Goal: Contribute content: Contribute content

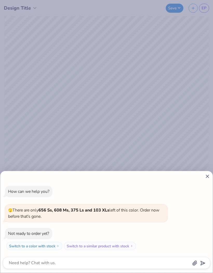
click at [205, 175] on icon at bounding box center [207, 176] width 5 height 5
type textarea "x"
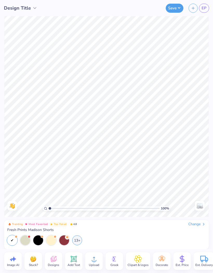
type input "1.25408186565874"
type textarea "x"
type input "1.75500033236293"
type textarea "x"
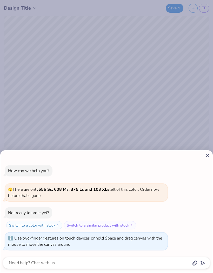
type input "1"
click at [203, 154] on div at bounding box center [106, 155] width 207 height 5
click at [205, 154] on icon at bounding box center [207, 155] width 5 height 5
type textarea "x"
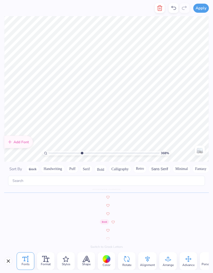
scroll to position [303, 0]
type input "3.67633794808491"
type textarea "i"
type input "3.67633794808491"
type textarea "i"
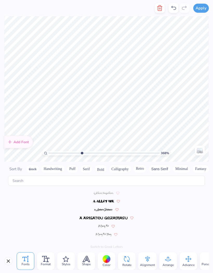
type input "3.67633794808491"
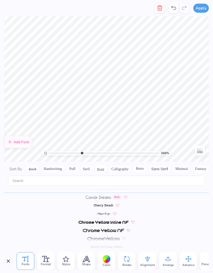
scroll to position [0, 1]
type textarea "Gamma"
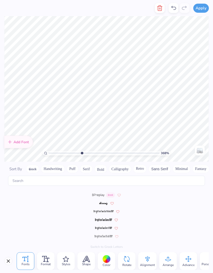
scroll to position [273, 0]
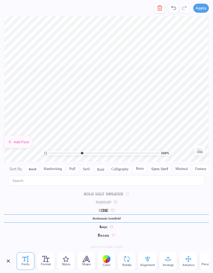
type input "3.67633794808491"
type textarea "l"
click at [175, 11] on icon at bounding box center [173, 8] width 6 height 6
click at [174, 7] on icon at bounding box center [173, 8] width 5 height 4
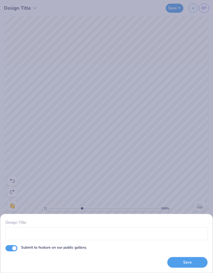
click at [184, 47] on div "Design Title Submit to feature on our public gallery. Save" at bounding box center [106, 136] width 213 height 273
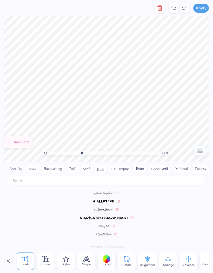
type input "3.67633794808491"
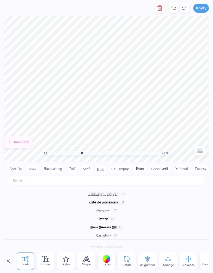
scroll to position [511, 0]
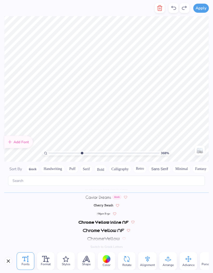
type textarea "G"
click at [174, 10] on icon at bounding box center [173, 8] width 6 height 6
click at [174, 8] on icon at bounding box center [173, 8] width 6 height 6
type input "3.5898188121238"
type textarea "D"
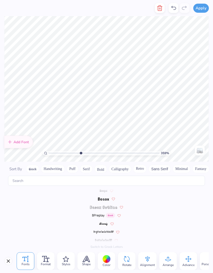
scroll to position [273, 0]
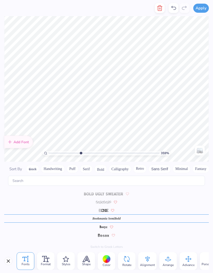
type input "3.5898188121238"
type textarea "l"
type textarea "elta"
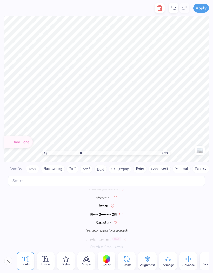
type input "3.5898188121238"
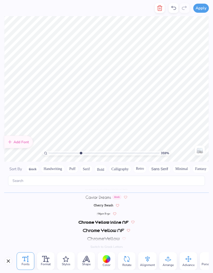
scroll to position [0, 0]
type textarea "G"
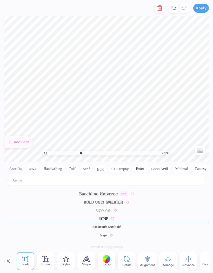
scroll to position [303, 0]
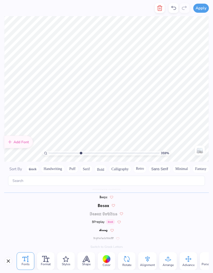
type input "3.5898188121238"
type textarea "i"
type input "3.5898188121238"
type textarea "i"
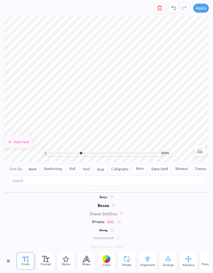
type textarea "amma"
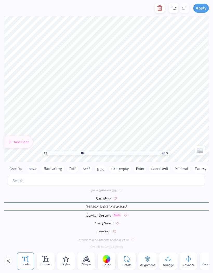
scroll to position [511, 0]
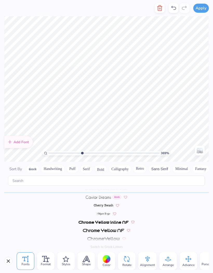
click at [8, 260] on button "Close" at bounding box center [8, 261] width 8 height 8
click at [9, 262] on button "Close" at bounding box center [8, 261] width 8 height 8
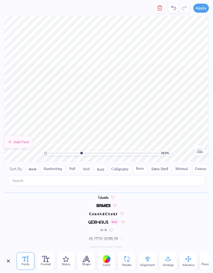
scroll to position [0, 1]
type input "3.63005579869906"
type textarea "S"
type textarea "s"
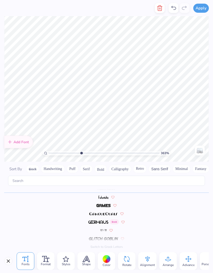
scroll to position [0, 2]
type textarea "SERVICE FOR SIGHT"
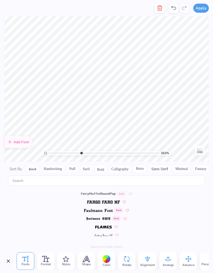
scroll to position [1059, 0]
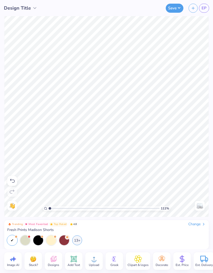
type input "1"
